Goal: Task Accomplishment & Management: Manage account settings

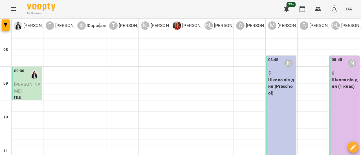
scroll to position [197, 0]
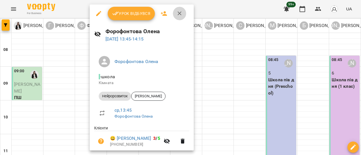
click at [179, 15] on icon "button" at bounding box center [179, 13] width 7 height 7
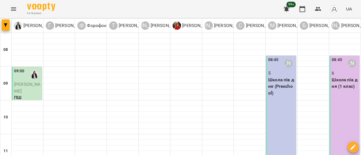
scroll to position [95, 0]
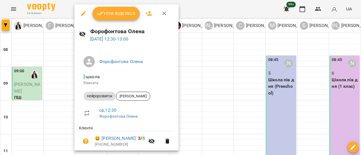
click at [84, 14] on icon "button" at bounding box center [83, 13] width 5 height 5
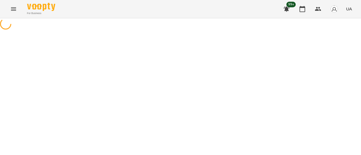
select select "**********"
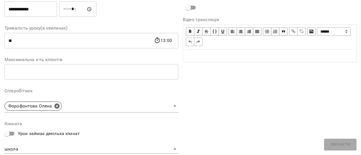
scroll to position [113, 0]
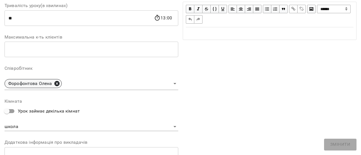
click at [56, 84] on icon at bounding box center [56, 83] width 5 height 5
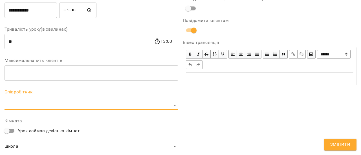
scroll to position [136, 0]
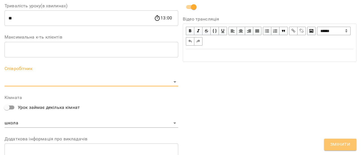
click at [343, 143] on span "Змінити" at bounding box center [340, 144] width 20 height 7
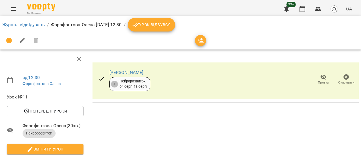
click at [10, 8] on button "Menu" at bounding box center [14, 9] width 14 height 14
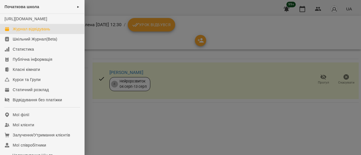
click at [23, 32] on div "Журнал відвідувань" at bounding box center [31, 29] width 37 height 6
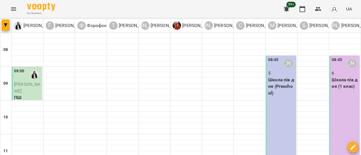
scroll to position [169, 0]
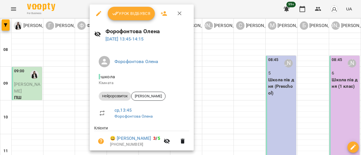
click at [96, 14] on icon "button" at bounding box center [98, 13] width 7 height 7
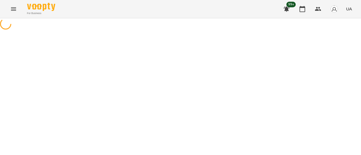
select select "**********"
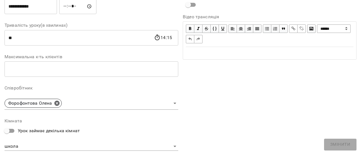
scroll to position [113, 0]
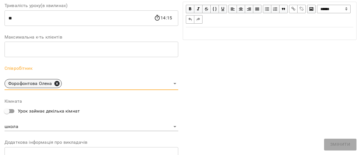
click at [56, 84] on icon at bounding box center [56, 83] width 5 height 5
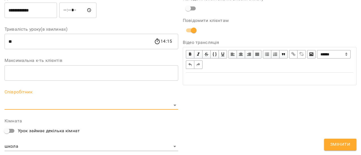
scroll to position [136, 0]
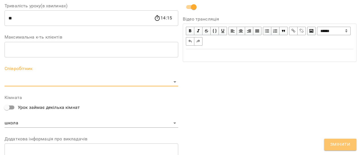
click at [344, 146] on span "Змінити" at bounding box center [340, 144] width 20 height 7
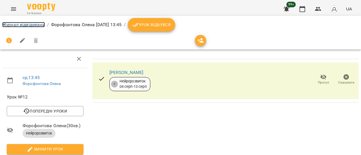
click at [31, 25] on link "Журнал відвідувань" at bounding box center [23, 24] width 43 height 5
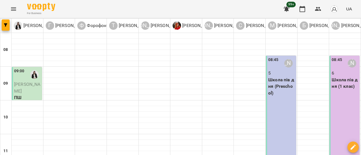
scroll to position [208, 0]
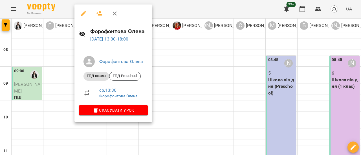
click at [101, 15] on icon "button" at bounding box center [99, 13] width 6 height 5
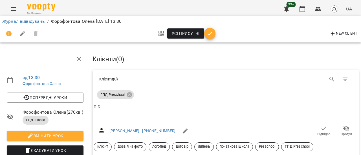
scroll to position [28, 0]
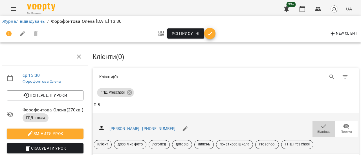
click at [320, 130] on span "Відвідав" at bounding box center [323, 132] width 13 height 5
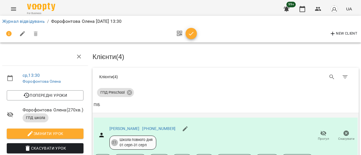
scroll to position [242, 0]
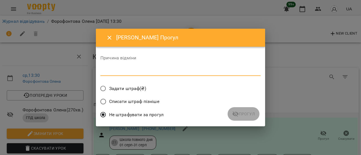
drag, startPoint x: 148, startPoint y: 71, endPoint x: 174, endPoint y: 75, distance: 26.0
click at [153, 72] on textarea at bounding box center [180, 71] width 160 height 5
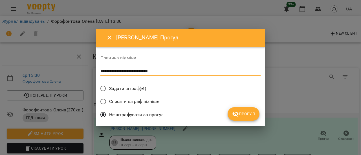
type textarea "**********"
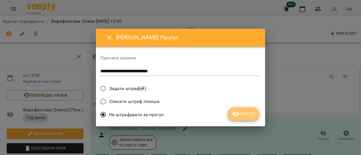
click at [248, 116] on span "Прогул" at bounding box center [243, 114] width 23 height 7
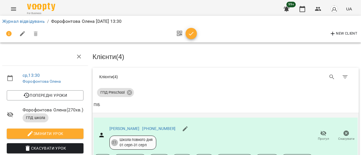
scroll to position [0, 0]
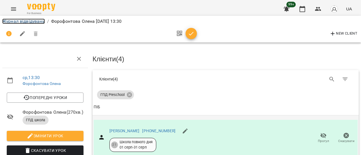
click at [22, 22] on link "Журнал відвідувань" at bounding box center [23, 21] width 43 height 5
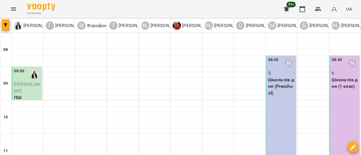
scroll to position [169, 0]
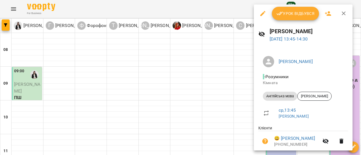
click at [291, 14] on span "Урок відбувся" at bounding box center [295, 13] width 38 height 7
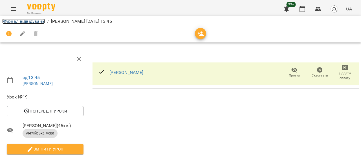
click at [28, 22] on link "Журнал відвідувань" at bounding box center [23, 21] width 43 height 5
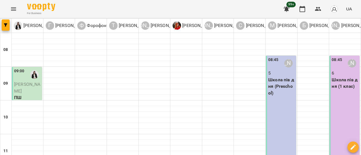
scroll to position [225, 0]
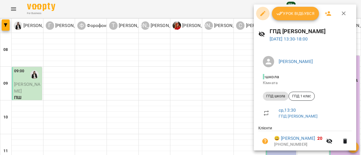
click at [263, 13] on icon "button" at bounding box center [262, 13] width 5 height 5
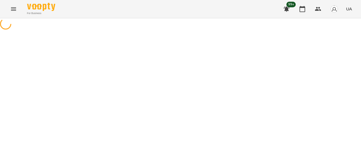
select select "*********"
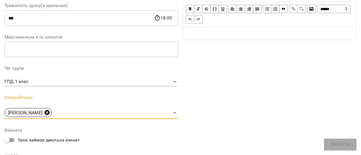
click at [50, 112] on icon at bounding box center [47, 113] width 6 height 6
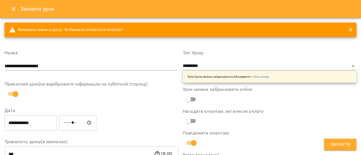
click at [343, 141] on button "Змінити" at bounding box center [340, 145] width 32 height 12
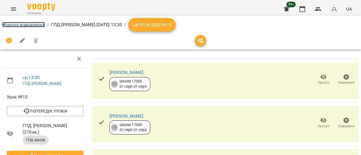
click at [28, 26] on link "Журнал відвідувань" at bounding box center [23, 24] width 43 height 5
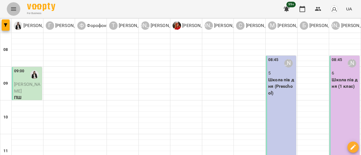
click at [14, 6] on icon "Menu" at bounding box center [13, 9] width 7 height 7
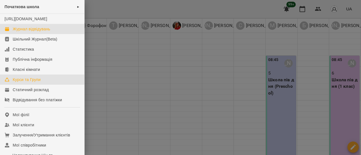
click at [22, 83] on div "Курси та Групи" at bounding box center [27, 80] width 28 height 6
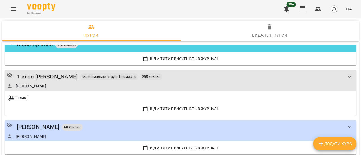
scroll to position [958, 0]
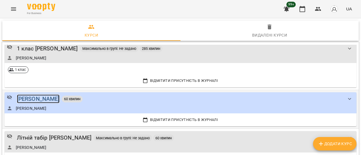
click at [42, 99] on div "[PERSON_NAME]" at bounding box center [38, 99] width 43 height 9
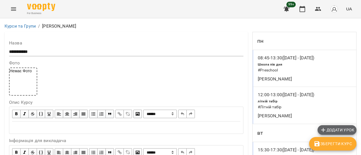
click at [342, 131] on span "Додати урок" at bounding box center [337, 130] width 34 height 7
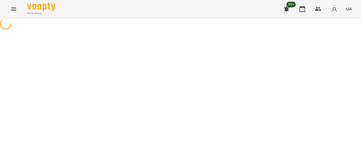
select select "********"
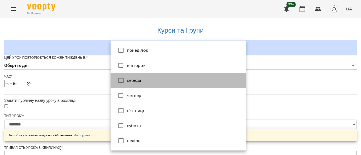
click at [144, 80] on li "середа" at bounding box center [177, 80] width 135 height 15
type input "*"
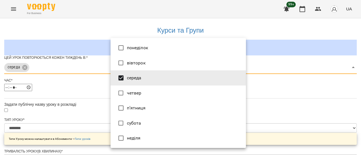
click at [276, 99] on div at bounding box center [180, 77] width 361 height 155
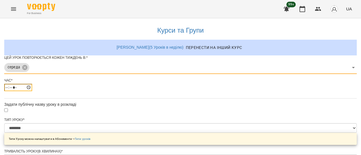
click at [32, 91] on input "*****" at bounding box center [18, 87] width 28 height 7
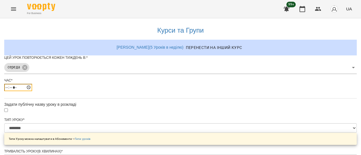
type input "*****"
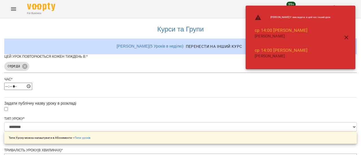
scroll to position [56, 0]
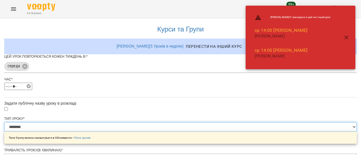
click at [243, 122] on select "**********" at bounding box center [180, 127] width 352 height 10
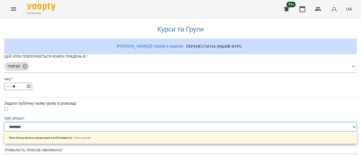
select select "*********"
click at [110, 122] on select "**********" at bounding box center [180, 127] width 352 height 10
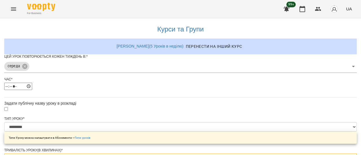
type input "*"
type input "***"
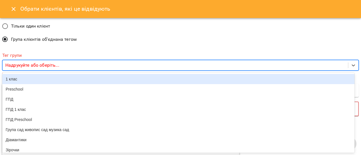
click at [41, 66] on p "Надрукуйте або оберіть..." at bounding box center [32, 65] width 54 height 7
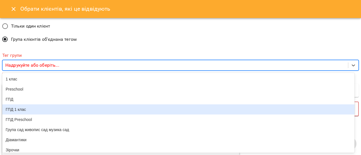
click at [31, 115] on div "ГПД 1 клас" at bounding box center [178, 110] width 352 height 10
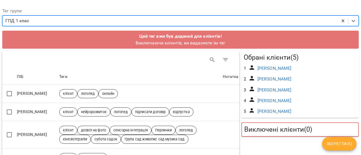
scroll to position [85, 0]
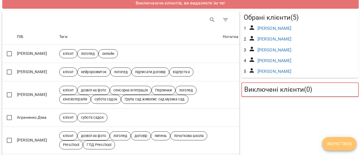
click at [332, 142] on span "Зберегти ( 5 )" at bounding box center [338, 144] width 25 height 7
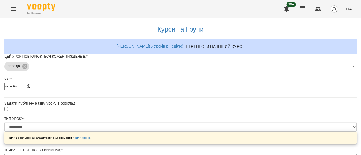
scroll to position [278, 0]
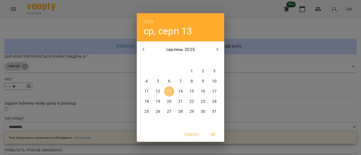
click at [168, 92] on p "13" at bounding box center [169, 92] width 5 height 6
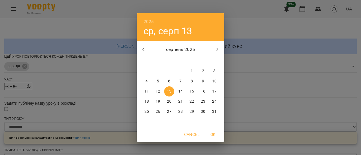
click at [171, 92] on p "13" at bounding box center [169, 92] width 5 height 6
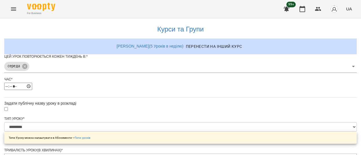
scroll to position [314, 0]
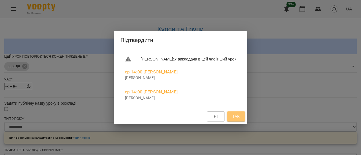
click at [240, 118] on span "Так" at bounding box center [235, 116] width 7 height 7
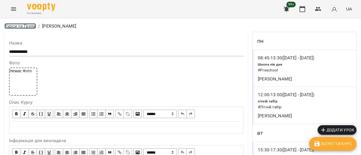
click at [27, 25] on link "Курси та Групи" at bounding box center [20, 25] width 31 height 5
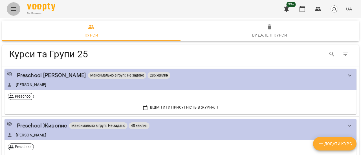
click at [14, 7] on icon "Menu" at bounding box center [13, 9] width 7 height 7
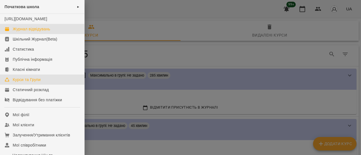
click at [39, 32] on div "Журнал відвідувань" at bounding box center [31, 29] width 37 height 6
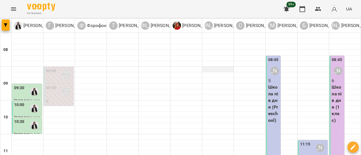
scroll to position [197, 0]
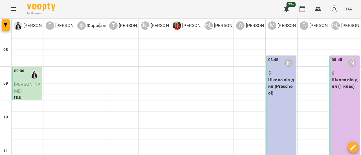
scroll to position [225, 0]
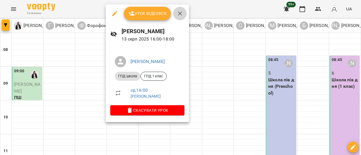
click at [177, 13] on icon "button" at bounding box center [179, 13] width 7 height 7
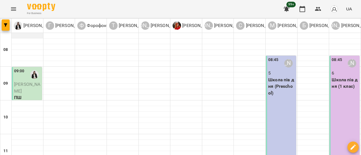
scroll to position [0, 0]
click at [17, 12] on icon "Menu" at bounding box center [13, 9] width 7 height 7
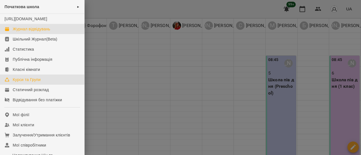
click at [25, 83] on div "Курси та Групи" at bounding box center [27, 80] width 28 height 6
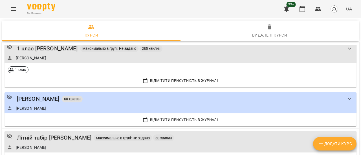
scroll to position [1015, 0]
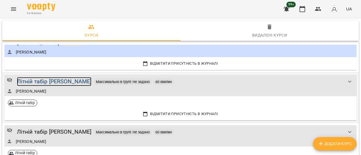
click at [69, 81] on div "Літній табір [PERSON_NAME]" at bounding box center [54, 81] width 75 height 9
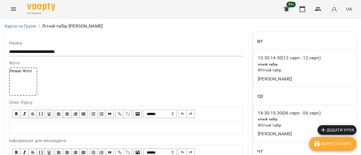
click at [347, 128] on span "Додати урок" at bounding box center [337, 130] width 34 height 7
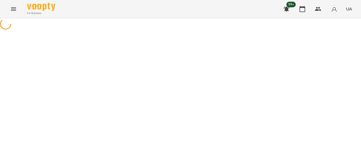
select select "**********"
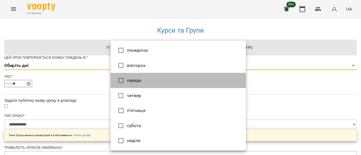
click at [143, 82] on li "середа" at bounding box center [177, 80] width 135 height 15
type input "*"
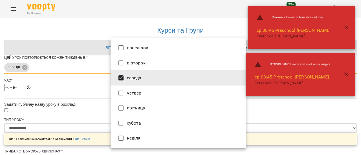
click at [275, 121] on div at bounding box center [180, 77] width 361 height 155
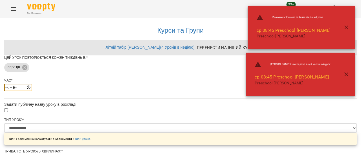
click at [32, 91] on input "*****" at bounding box center [18, 87] width 28 height 7
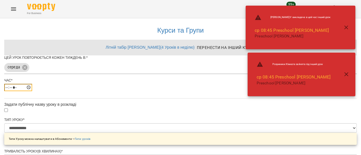
type input "*****"
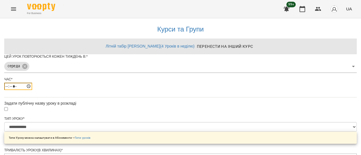
scroll to position [260, 0]
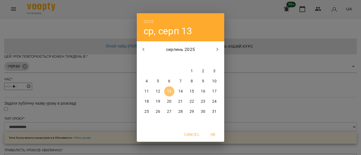
click at [171, 93] on span "13" at bounding box center [169, 92] width 10 height 6
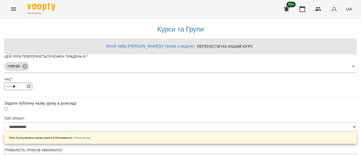
scroll to position [275, 0]
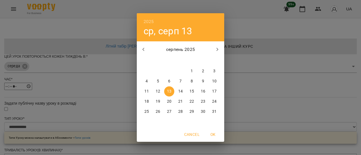
click at [171, 92] on span "13" at bounding box center [169, 92] width 10 height 6
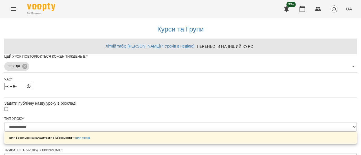
scroll to position [295, 0]
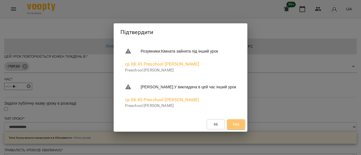
click at [240, 124] on span "Так" at bounding box center [235, 124] width 7 height 7
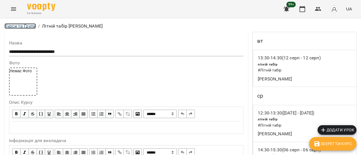
click at [27, 28] on link "Курси та Групи" at bounding box center [20, 25] width 31 height 5
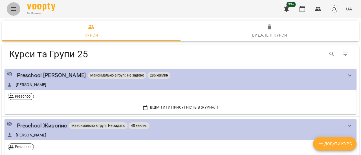
click at [14, 5] on button "Menu" at bounding box center [14, 9] width 14 height 14
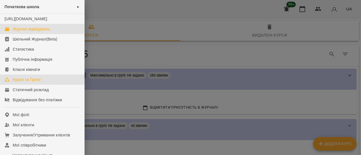
click at [34, 32] on div "Журнал відвідувань" at bounding box center [31, 29] width 37 height 6
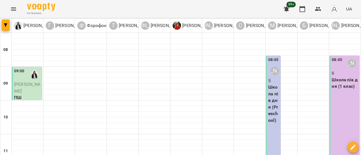
scroll to position [113, 0]
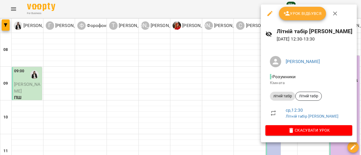
click at [305, 12] on span "Урок відбувся" at bounding box center [302, 13] width 38 height 7
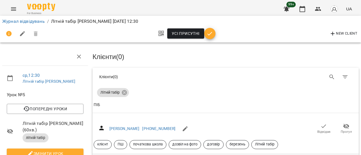
scroll to position [105, 0]
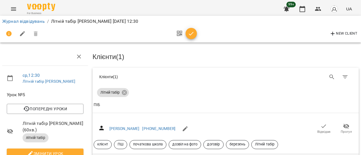
scroll to position [48, 0]
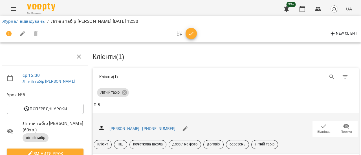
click at [343, 123] on icon "button" at bounding box center [346, 126] width 7 height 7
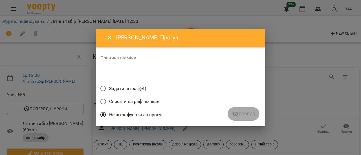
click at [151, 75] on div "*" at bounding box center [180, 71] width 160 height 9
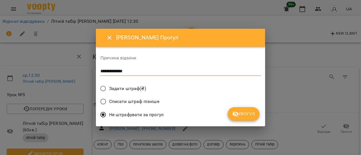
type textarea "**********"
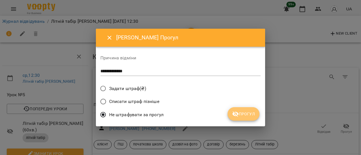
click at [251, 115] on span "Прогул" at bounding box center [243, 114] width 23 height 7
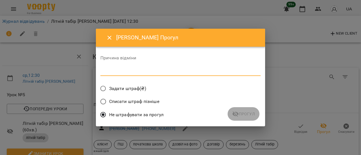
click at [143, 72] on textarea at bounding box center [180, 71] width 160 height 5
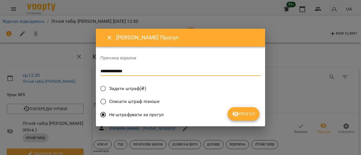
type textarea "**********"
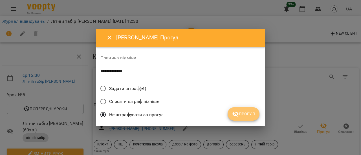
click at [253, 115] on span "Прогул" at bounding box center [243, 114] width 23 height 7
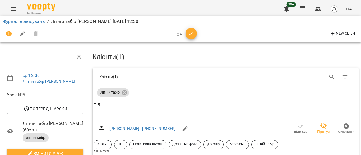
scroll to position [0, 0]
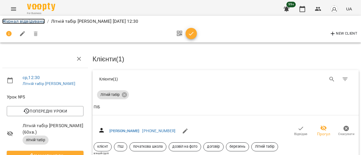
click at [28, 20] on link "Журнал відвідувань" at bounding box center [23, 21] width 43 height 5
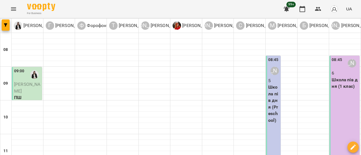
click at [14, 9] on icon "Menu" at bounding box center [13, 8] width 5 height 3
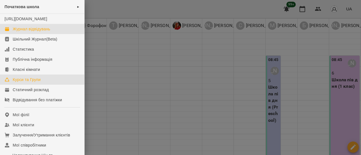
click at [36, 83] on div "Курси та Групи" at bounding box center [27, 80] width 28 height 6
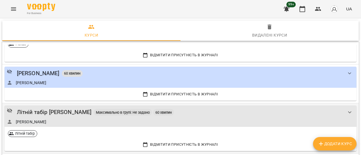
scroll to position [1015, 0]
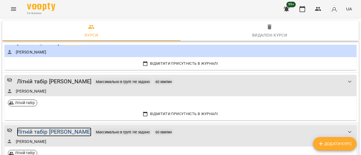
click at [69, 132] on div "Літній табір [PERSON_NAME]" at bounding box center [54, 132] width 75 height 9
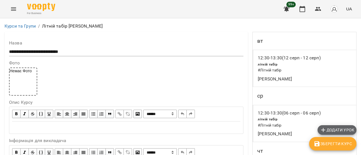
click at [346, 129] on span "Додати урок" at bounding box center [337, 130] width 34 height 7
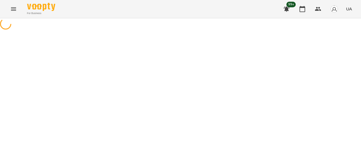
select select "**********"
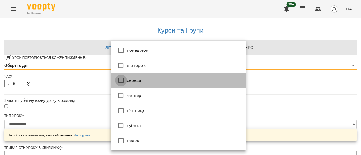
type input "*"
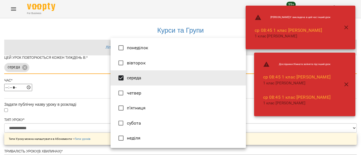
click at [267, 140] on div at bounding box center [180, 77] width 361 height 155
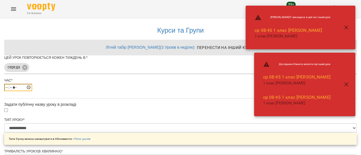
click at [32, 91] on input "*****" at bounding box center [18, 87] width 28 height 7
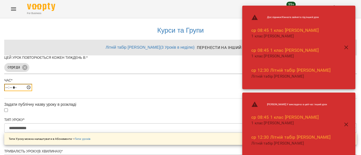
type input "*****"
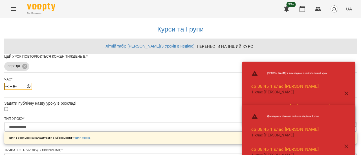
scroll to position [260, 0]
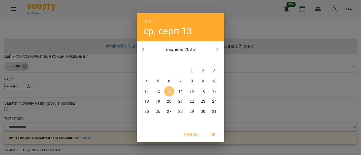
click at [171, 94] on p "13" at bounding box center [169, 92] width 5 height 6
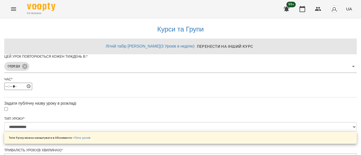
scroll to position [275, 0]
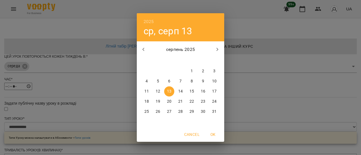
click at [166, 92] on span "13" at bounding box center [169, 92] width 10 height 6
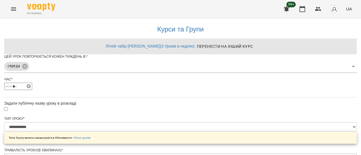
scroll to position [295, 0]
drag, startPoint x: 194, startPoint y: 137, endPoint x: 246, endPoint y: 143, distance: 51.6
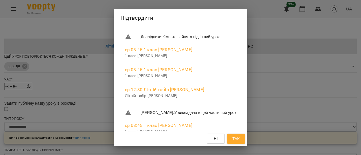
click at [240, 140] on span "Так" at bounding box center [235, 139] width 7 height 7
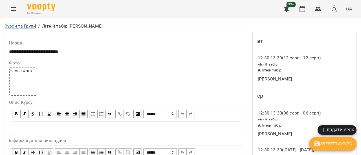
click at [17, 28] on link "Курси та Групи" at bounding box center [20, 25] width 31 height 5
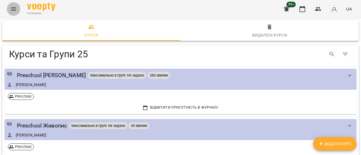
click at [14, 9] on icon "Menu" at bounding box center [13, 8] width 5 height 3
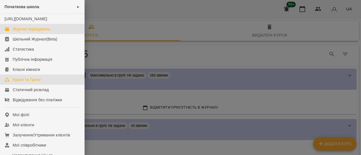
click at [34, 32] on div "Журнал відвідувань" at bounding box center [31, 29] width 37 height 6
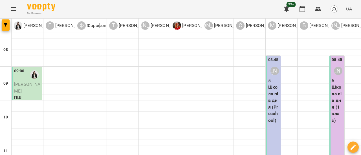
scroll to position [141, 0]
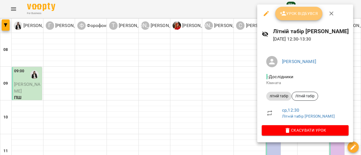
click at [297, 15] on span "Урок відбувся" at bounding box center [299, 13] width 38 height 7
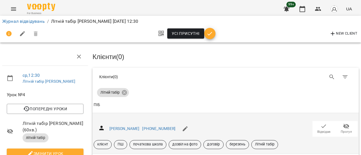
scroll to position [20, 0]
click at [320, 123] on icon "button" at bounding box center [323, 126] width 7 height 7
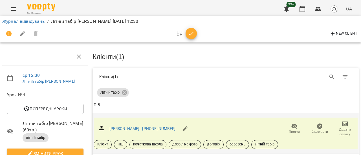
scroll to position [77, 0]
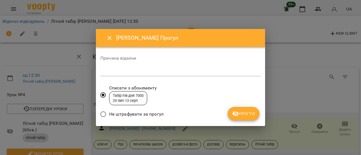
drag, startPoint x: 137, startPoint y: 71, endPoint x: 167, endPoint y: 71, distance: 30.7
click at [138, 71] on textarea at bounding box center [180, 71] width 160 height 5
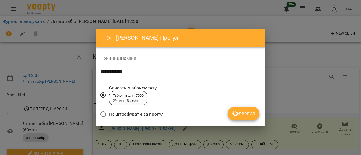
type textarea "**********"
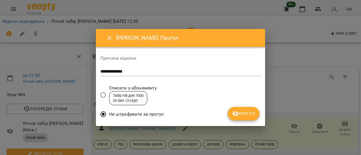
click at [244, 115] on span "Прогул" at bounding box center [243, 113] width 23 height 7
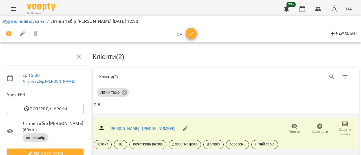
scroll to position [0, 0]
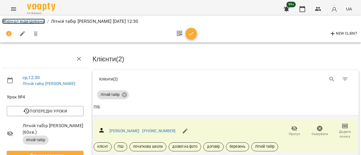
click at [27, 23] on link "Журнал відвідувань" at bounding box center [23, 21] width 43 height 5
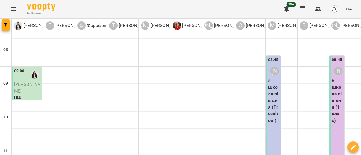
scroll to position [321, 0]
